Goal: Find specific page/section: Find specific page/section

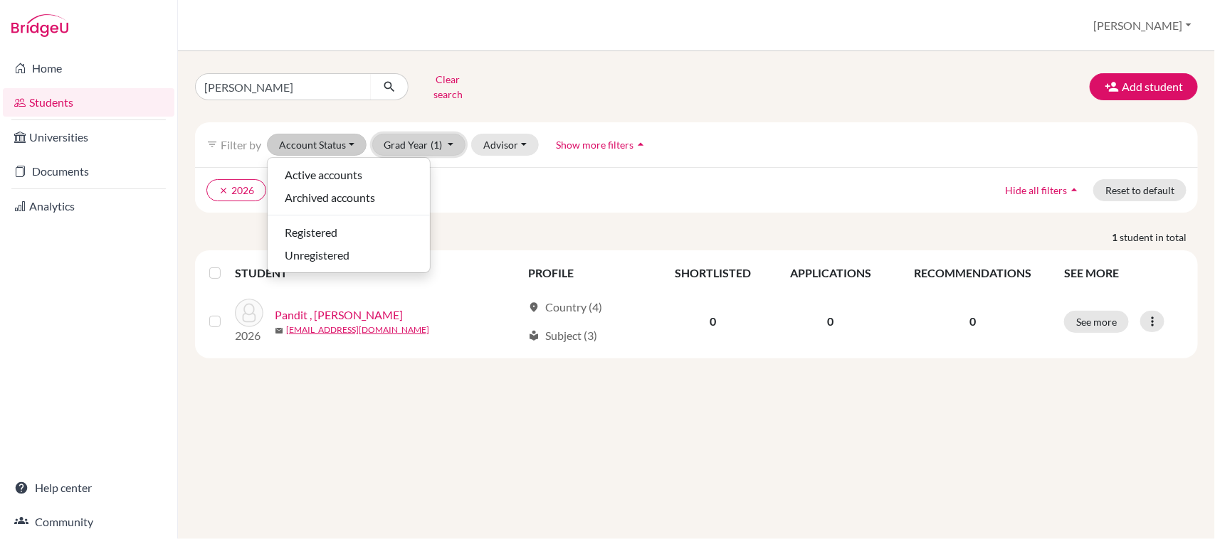
click at [431, 134] on button "Grad Year (1)" at bounding box center [419, 145] width 94 height 22
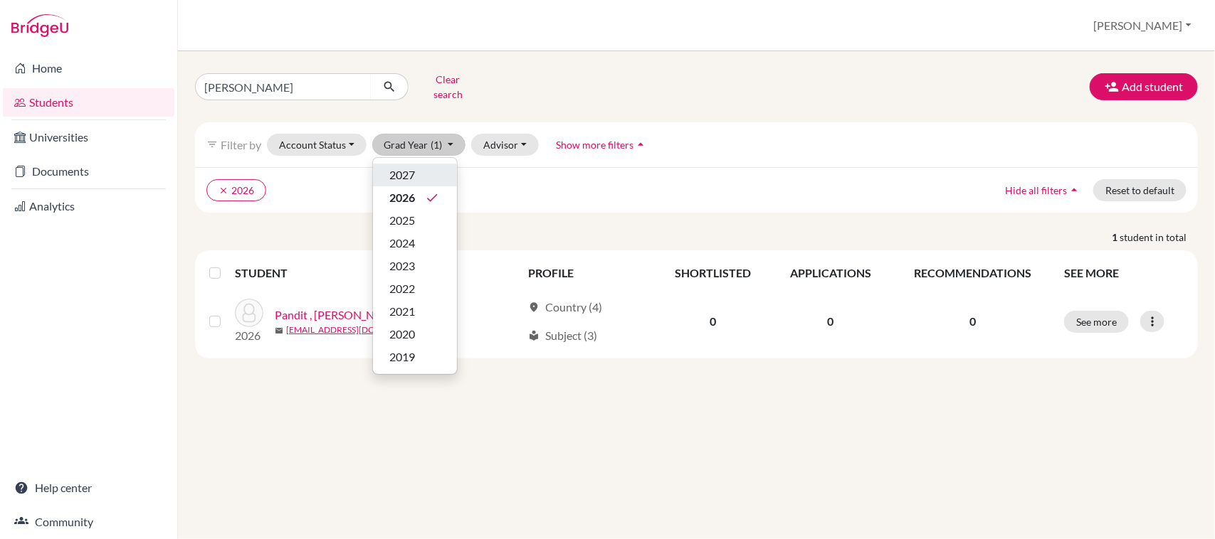
click at [430, 167] on div "2027" at bounding box center [415, 175] width 50 height 17
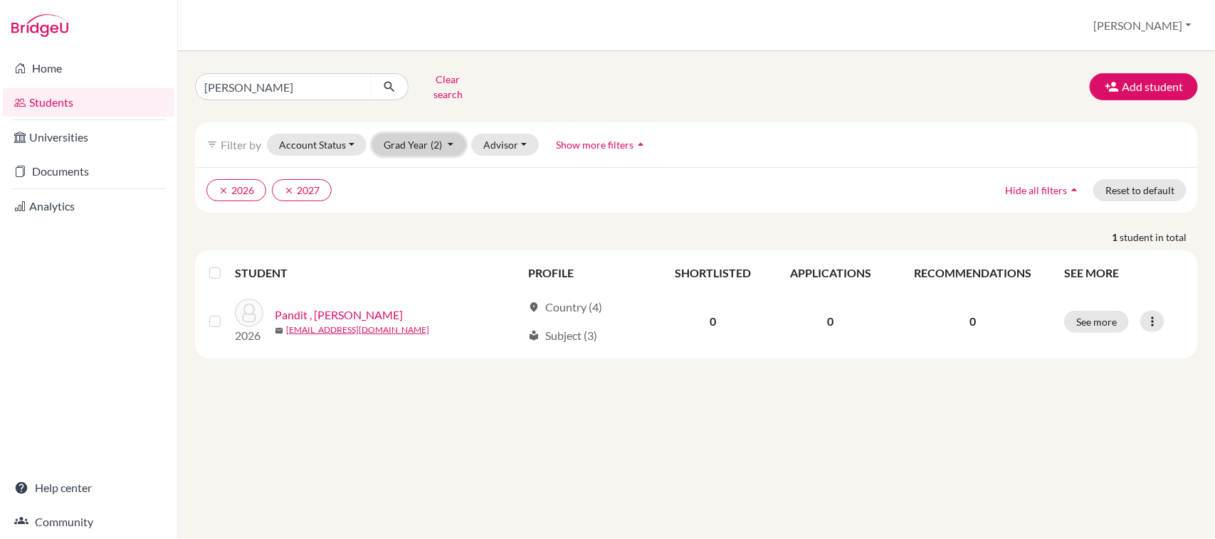
click at [436, 144] on button "Grad Year (2)" at bounding box center [419, 145] width 94 height 22
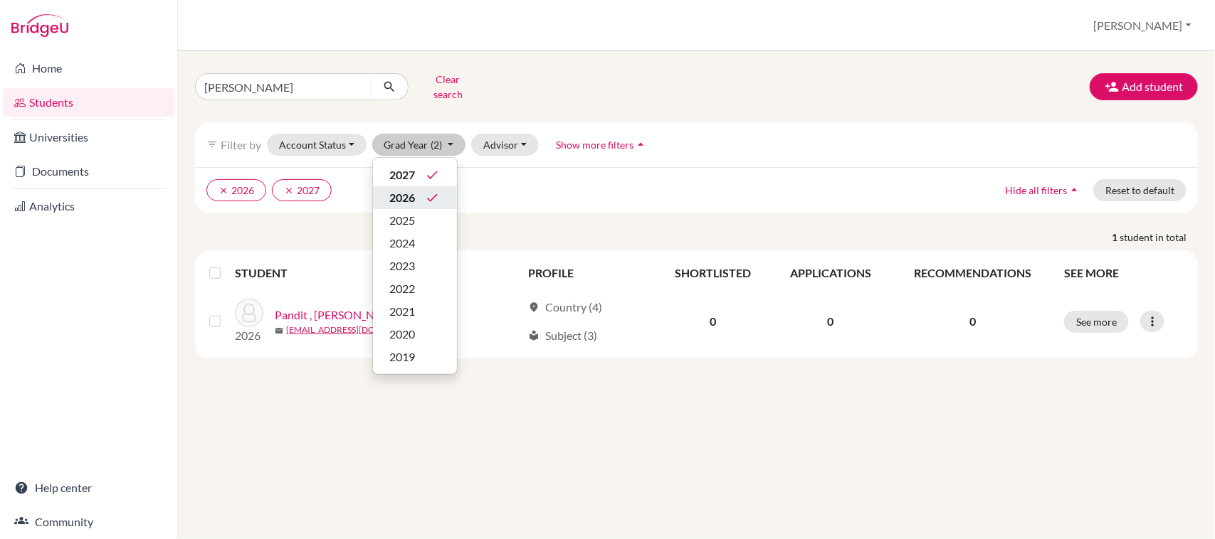
click at [429, 191] on icon "done" at bounding box center [433, 198] width 14 height 14
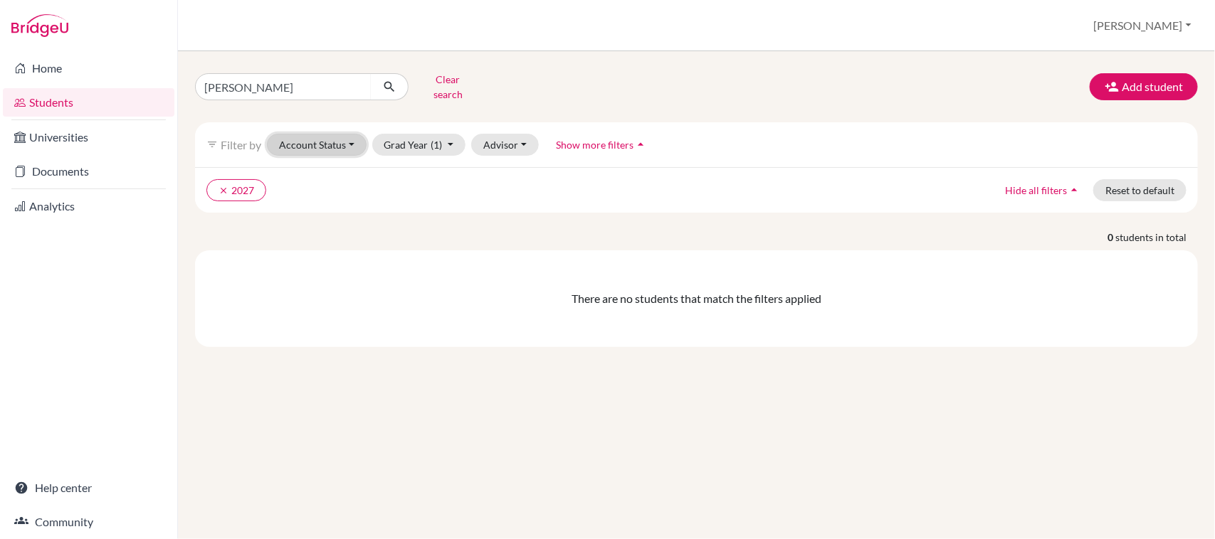
click at [314, 134] on button "Account Status" at bounding box center [317, 145] width 100 height 22
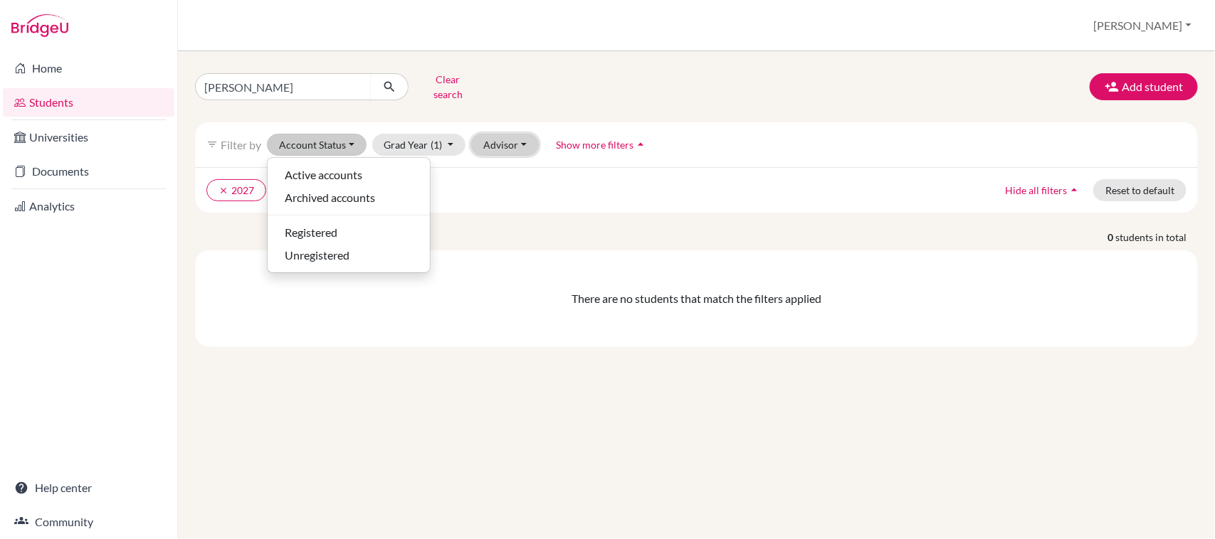
click at [502, 140] on button "Advisor" at bounding box center [505, 145] width 68 height 22
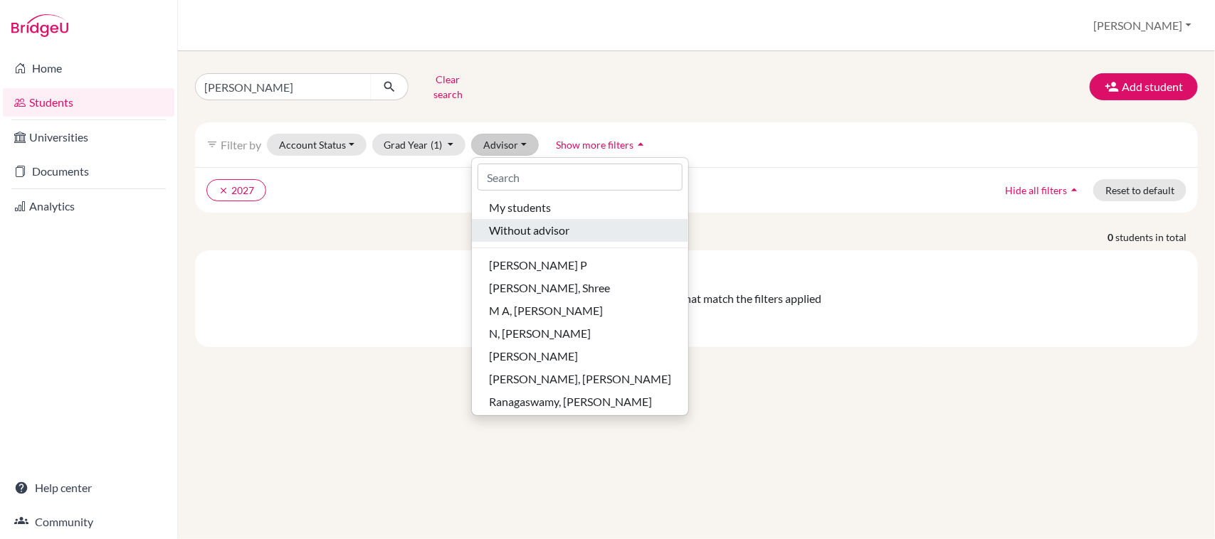
click at [517, 222] on span "Without advisor" at bounding box center [529, 230] width 80 height 17
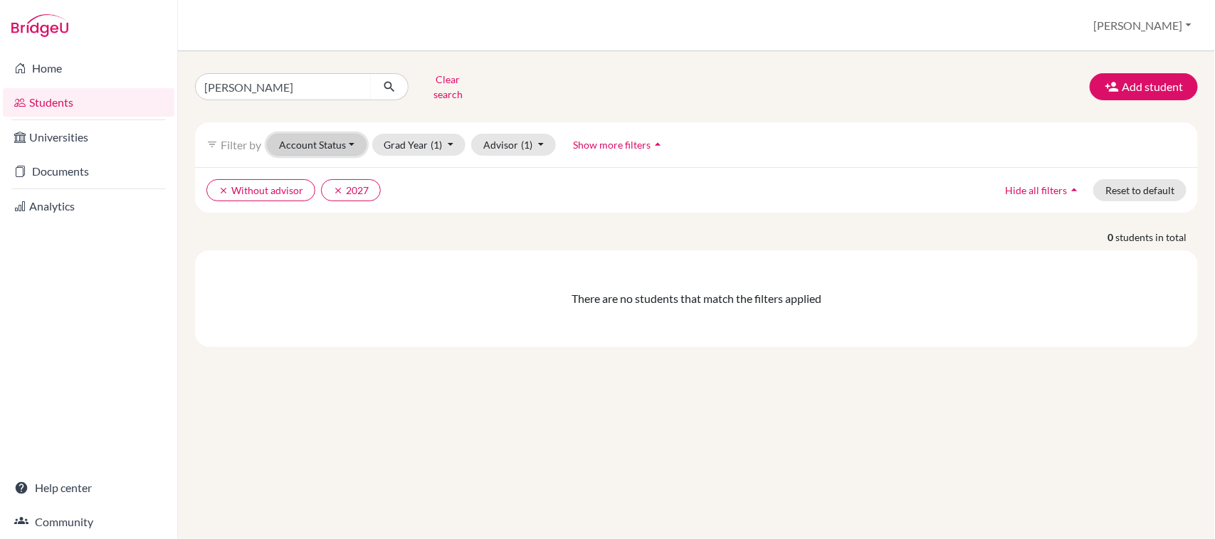
click at [321, 137] on button "Account Status" at bounding box center [317, 145] width 100 height 22
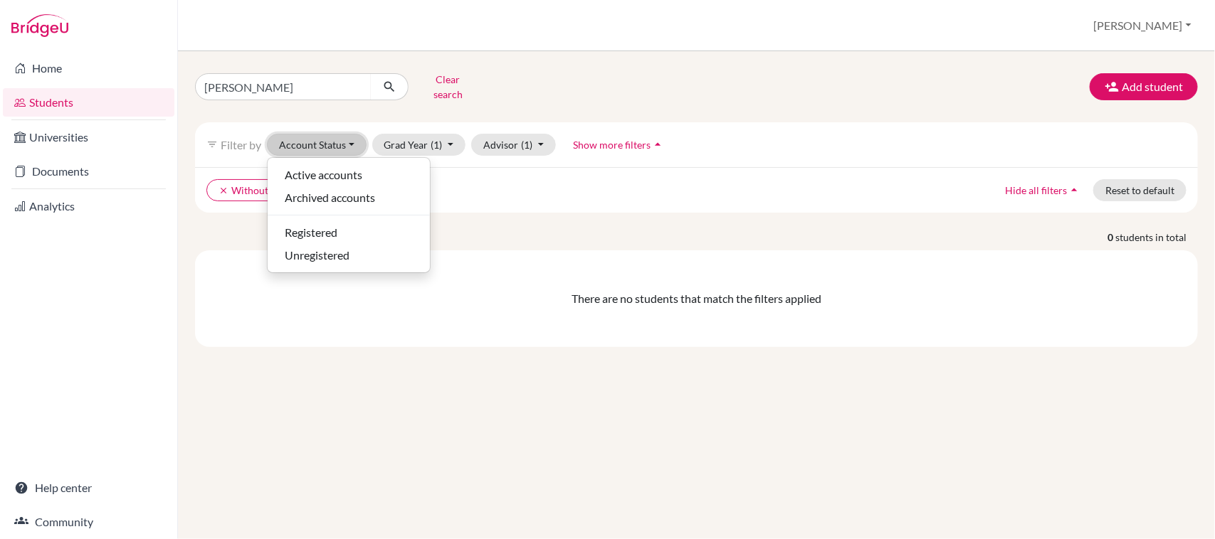
click at [321, 137] on button "Account Status" at bounding box center [317, 145] width 100 height 22
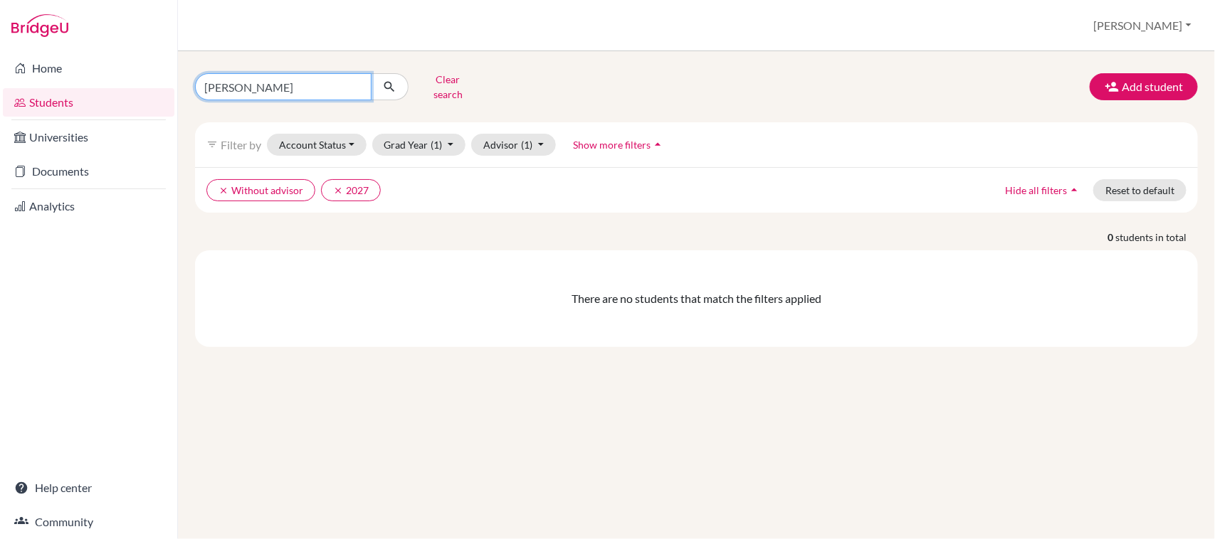
drag, startPoint x: 271, startPoint y: 84, endPoint x: 15, endPoint y: 84, distance: 256.2
click at [15, 84] on div "Home Students Universities Documents Analytics Help center Community Students o…" at bounding box center [607, 269] width 1215 height 539
click at [392, 80] on icon "submit" at bounding box center [389, 87] width 14 height 14
click at [460, 82] on button "Clear search" at bounding box center [447, 86] width 79 height 37
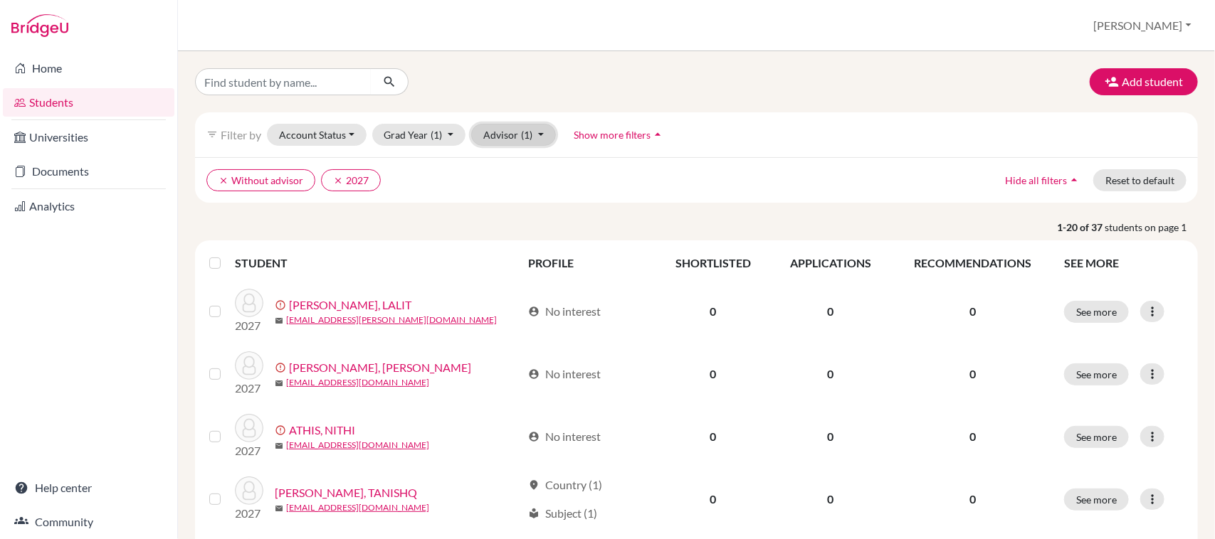
click at [507, 132] on button "Advisor (1)" at bounding box center [513, 135] width 85 height 22
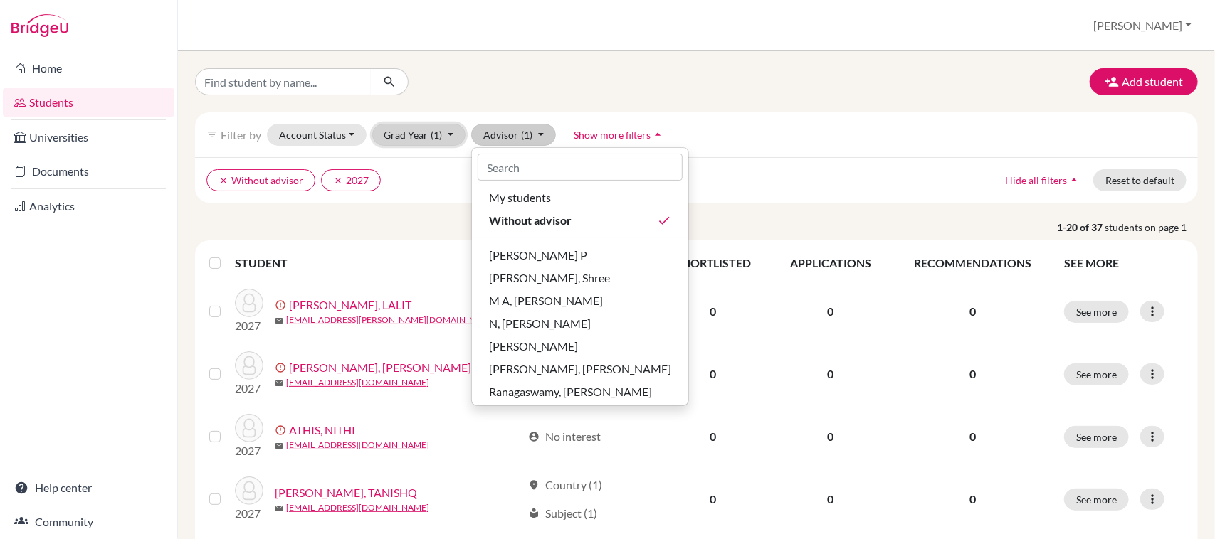
click at [455, 137] on button "Grad Year (1)" at bounding box center [419, 135] width 94 height 22
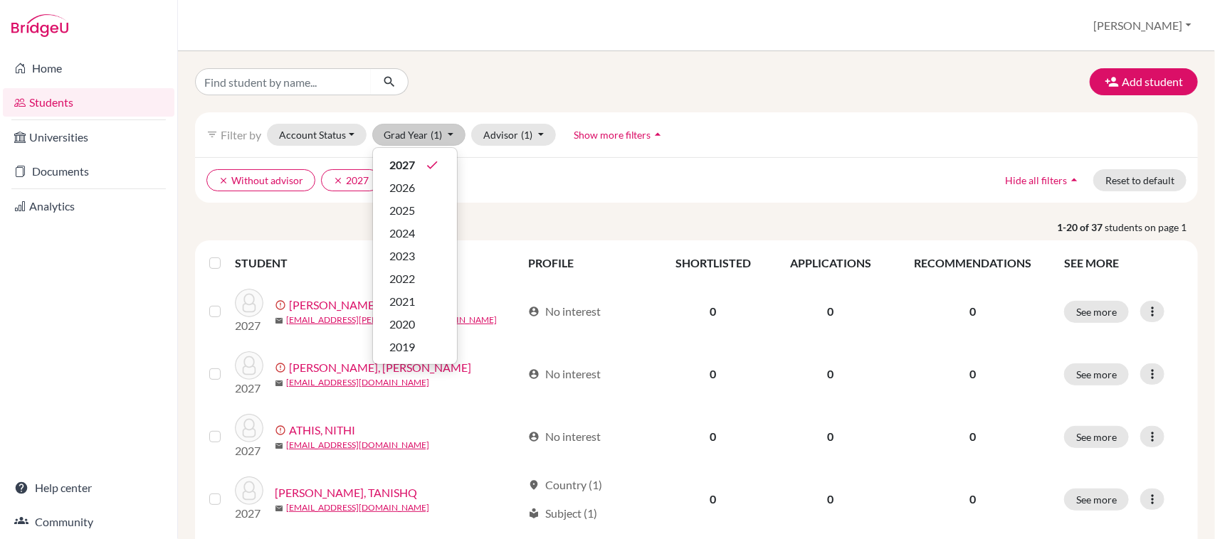
drag, startPoint x: 715, startPoint y: 105, endPoint x: 803, endPoint y: 121, distance: 88.9
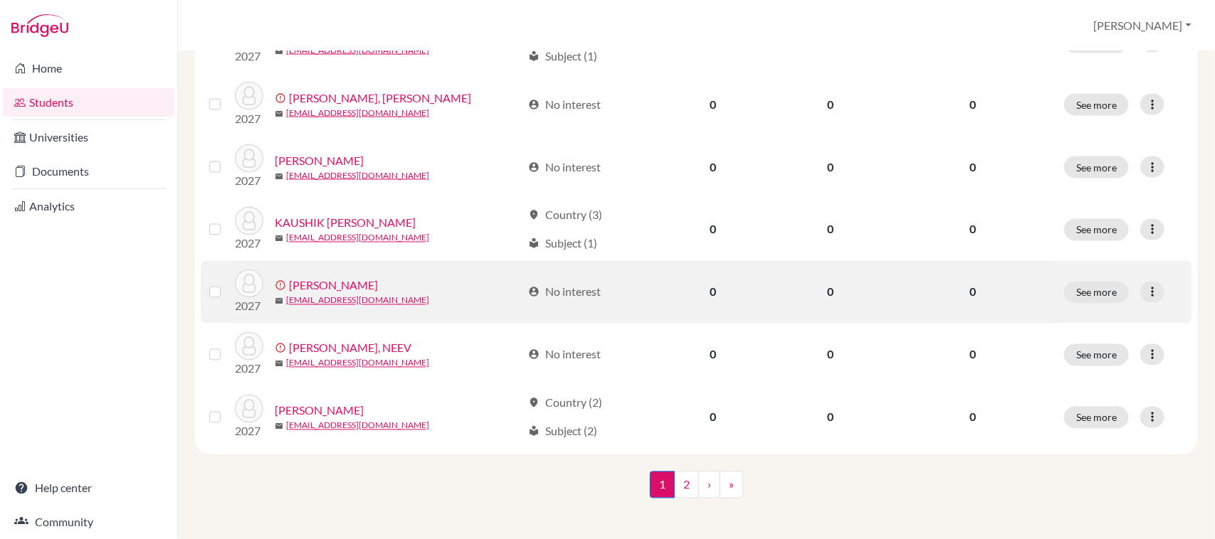
scroll to position [1089, 0]
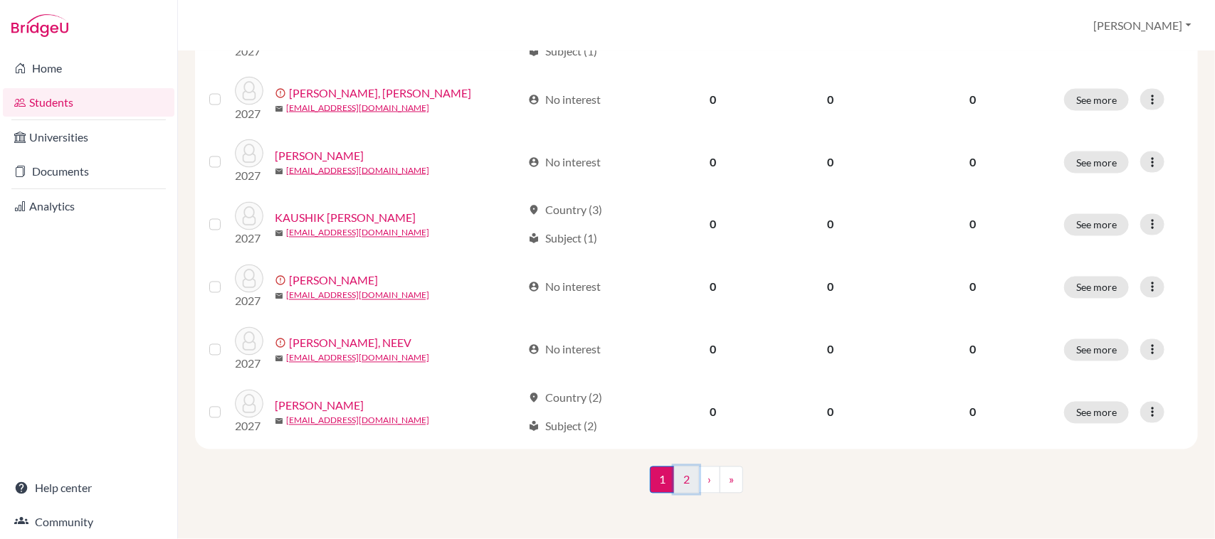
click at [676, 478] on link "2" at bounding box center [686, 480] width 25 height 27
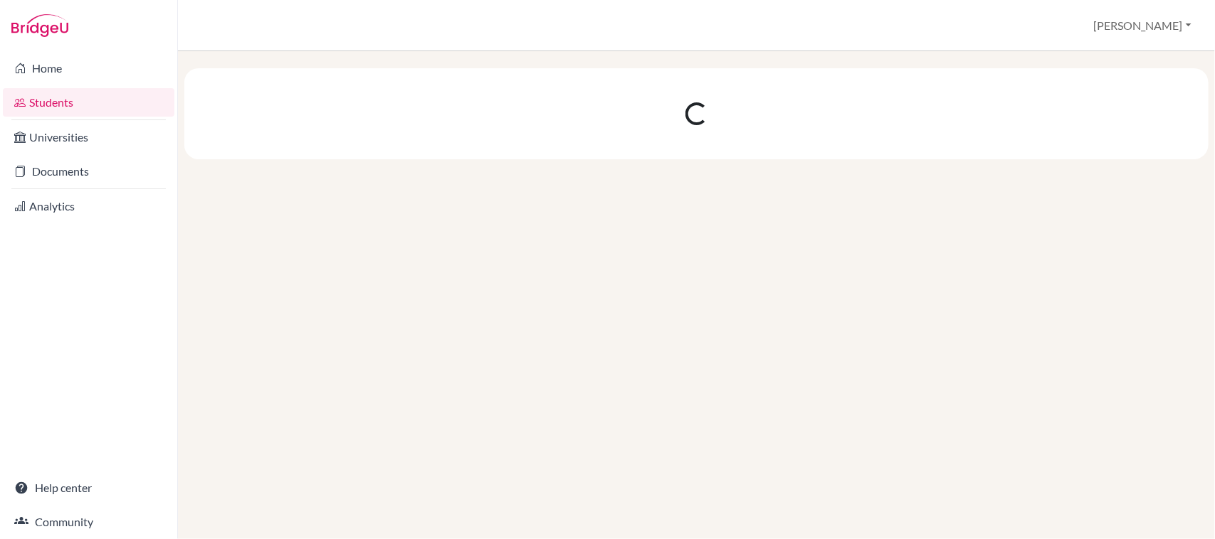
scroll to position [0, 0]
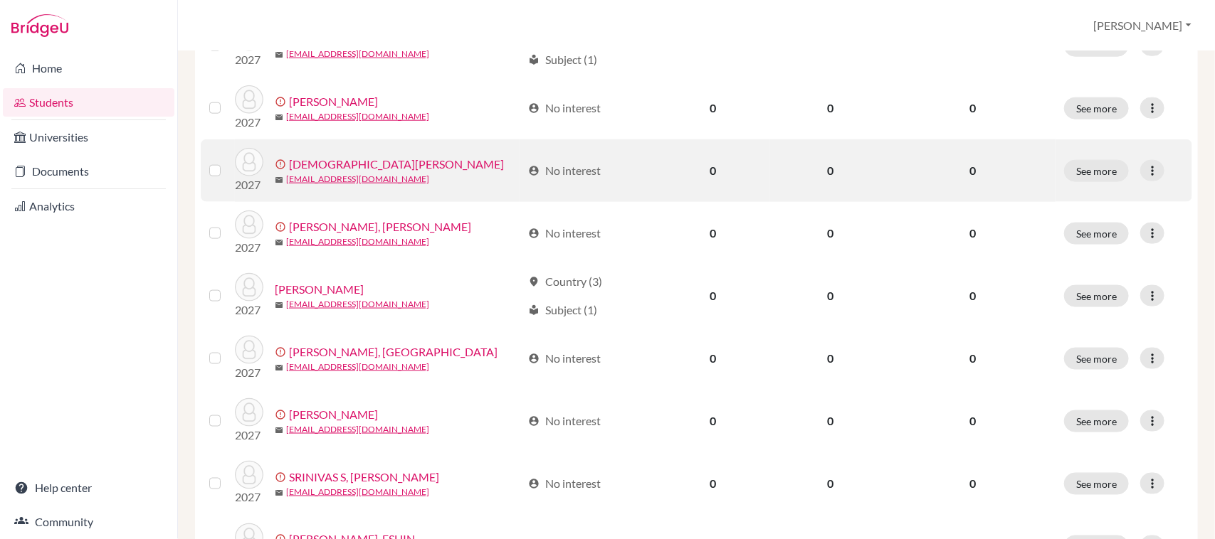
scroll to position [901, 0]
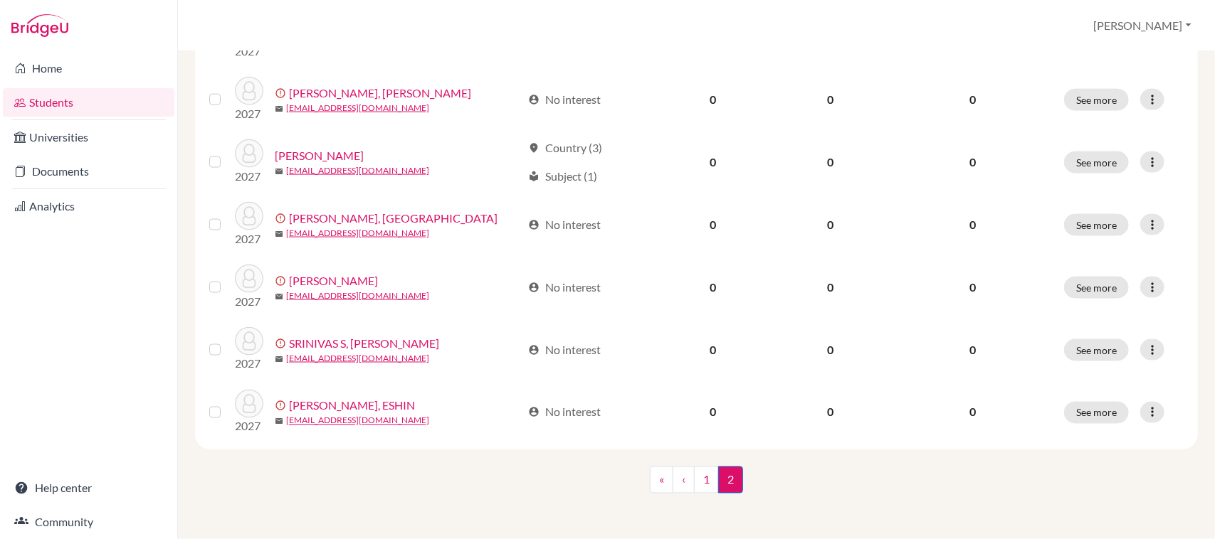
click at [723, 480] on span "2 (current)" at bounding box center [730, 480] width 25 height 27
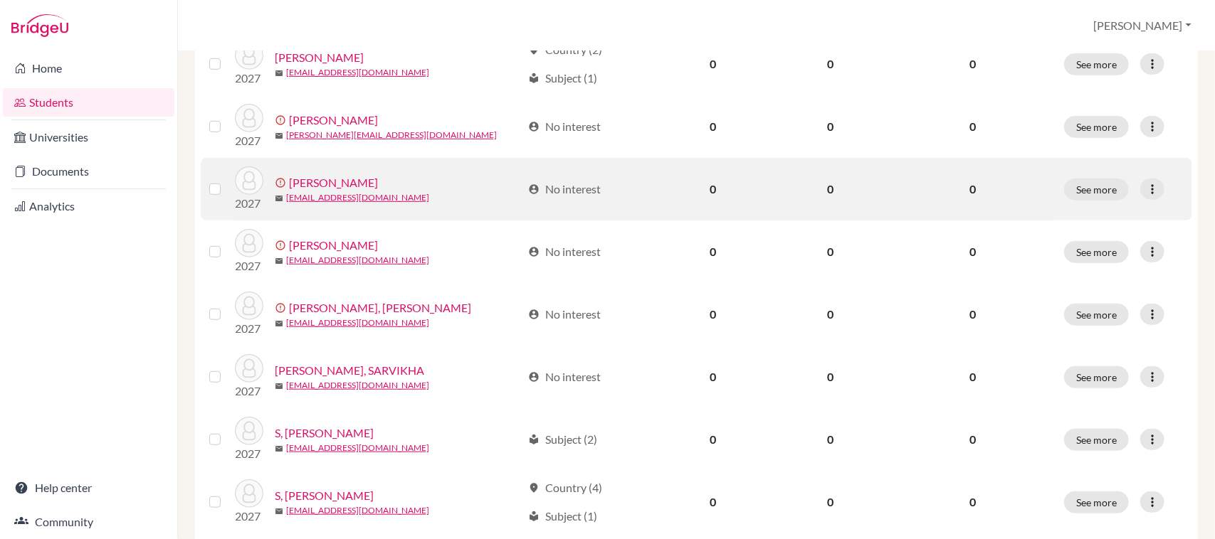
scroll to position [456, 0]
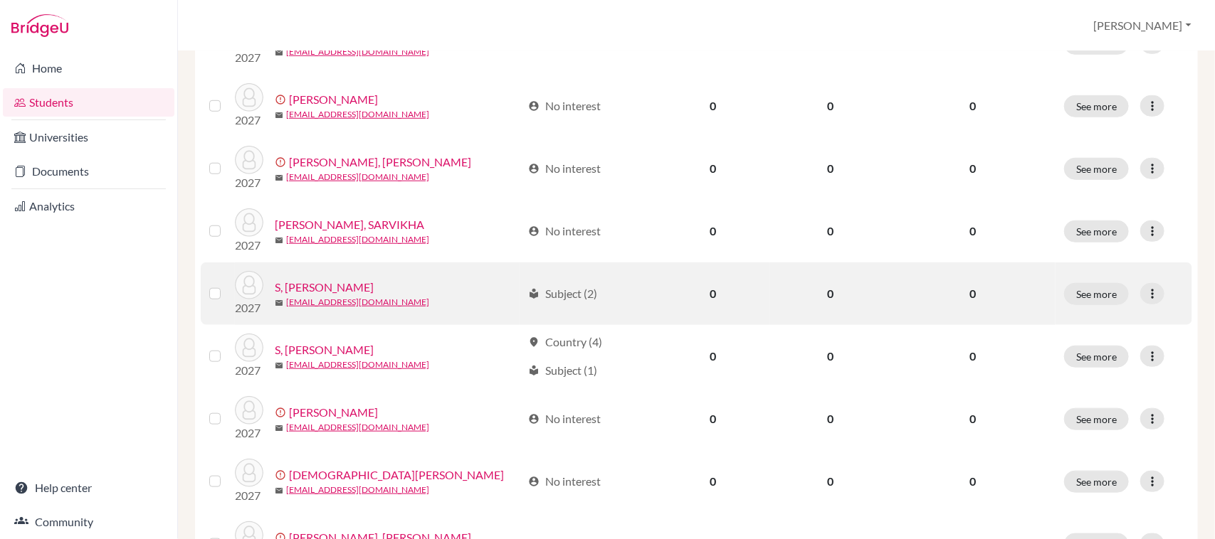
click at [311, 280] on link "S, [PERSON_NAME]" at bounding box center [324, 287] width 99 height 17
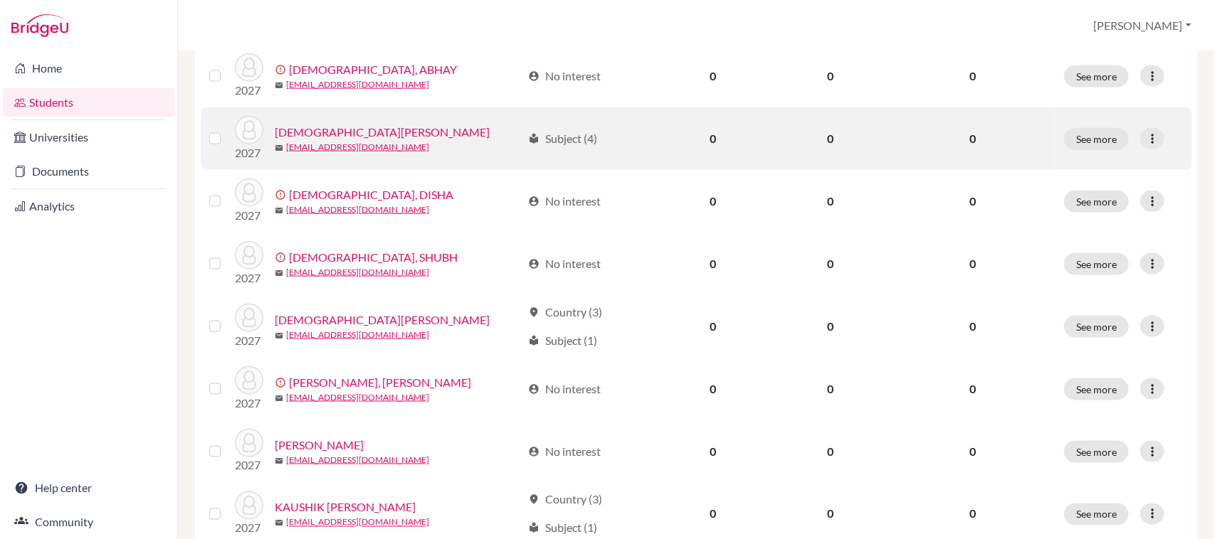
scroll to position [800, 0]
